Goal: Information Seeking & Learning: Learn about a topic

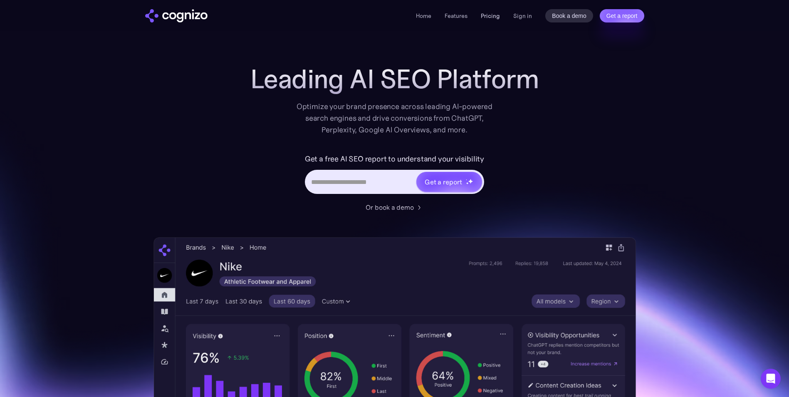
click at [494, 13] on link "Pricing" at bounding box center [490, 15] width 19 height 7
